Goal: Navigation & Orientation: Go to known website

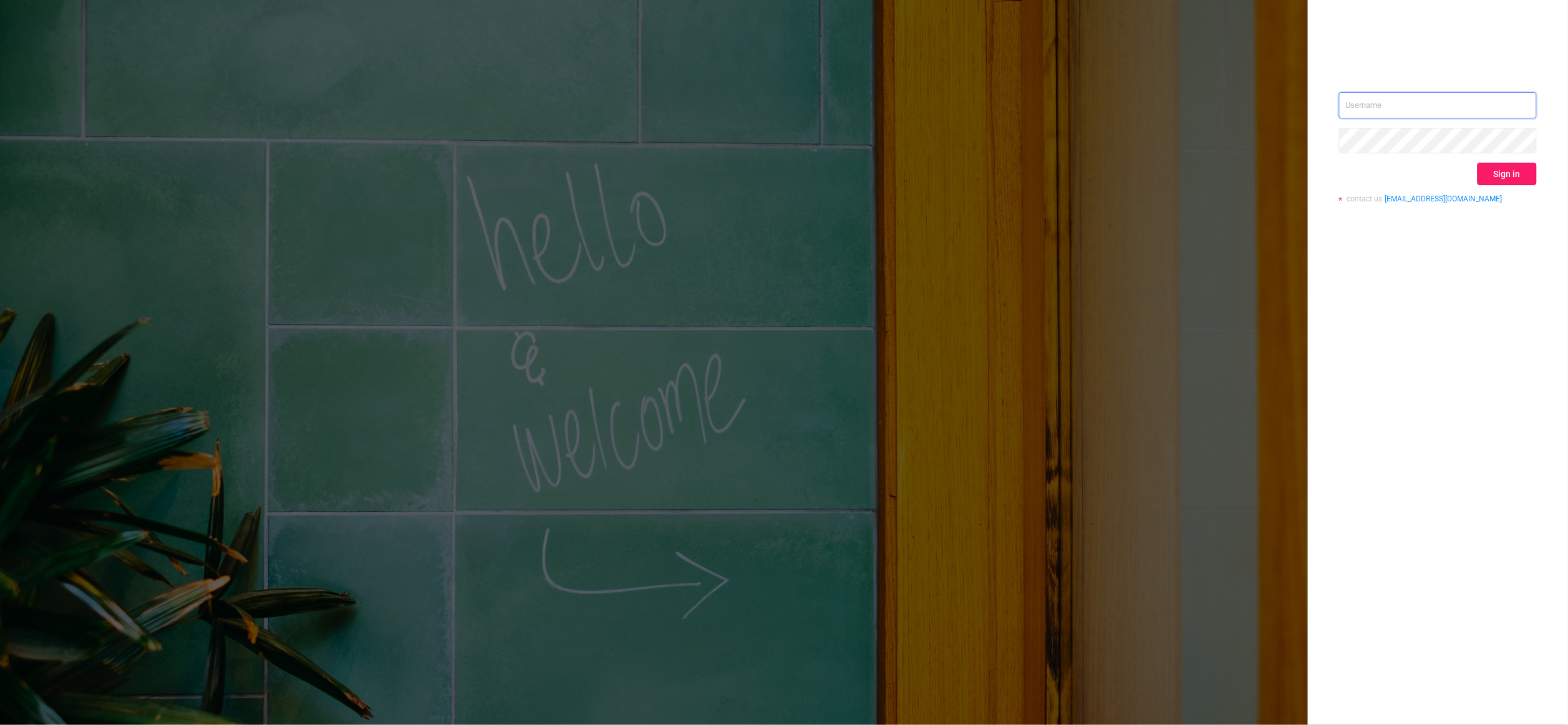
type input "igor@protected.media"
click at [1499, 173] on button "Sign in" at bounding box center [1507, 174] width 59 height 22
